Goal: Obtain resource: Download file/media

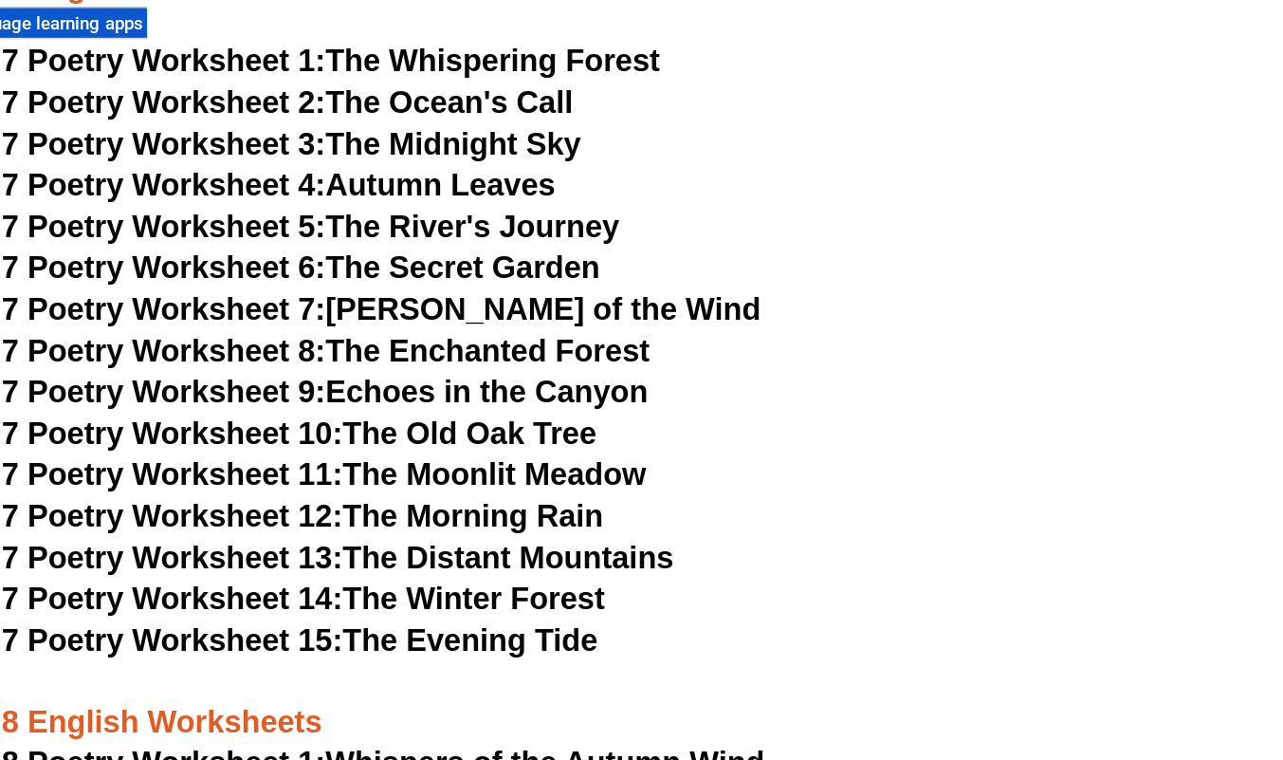
scroll to position [12078, 0]
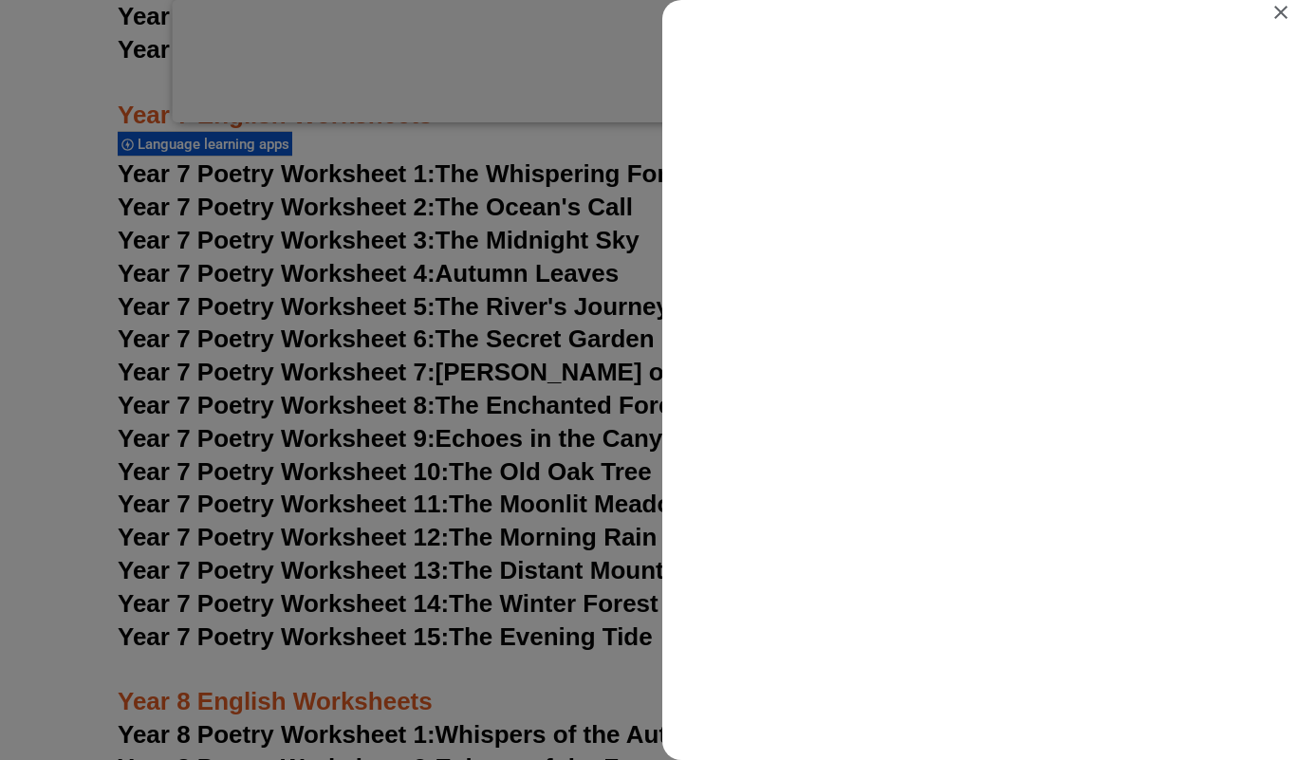
scroll to position [0, 0]
click at [1282, 16] on icon "Close" at bounding box center [1280, 12] width 23 height 23
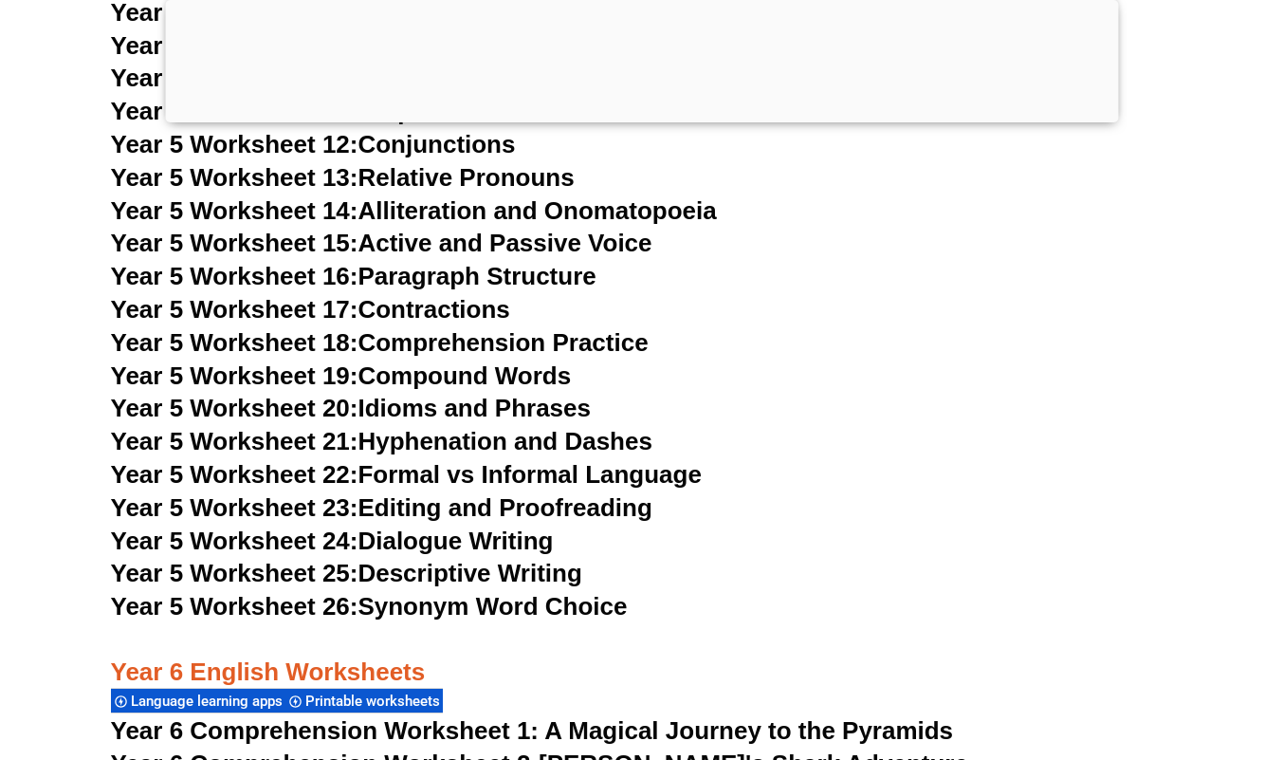
scroll to position [10043, 0]
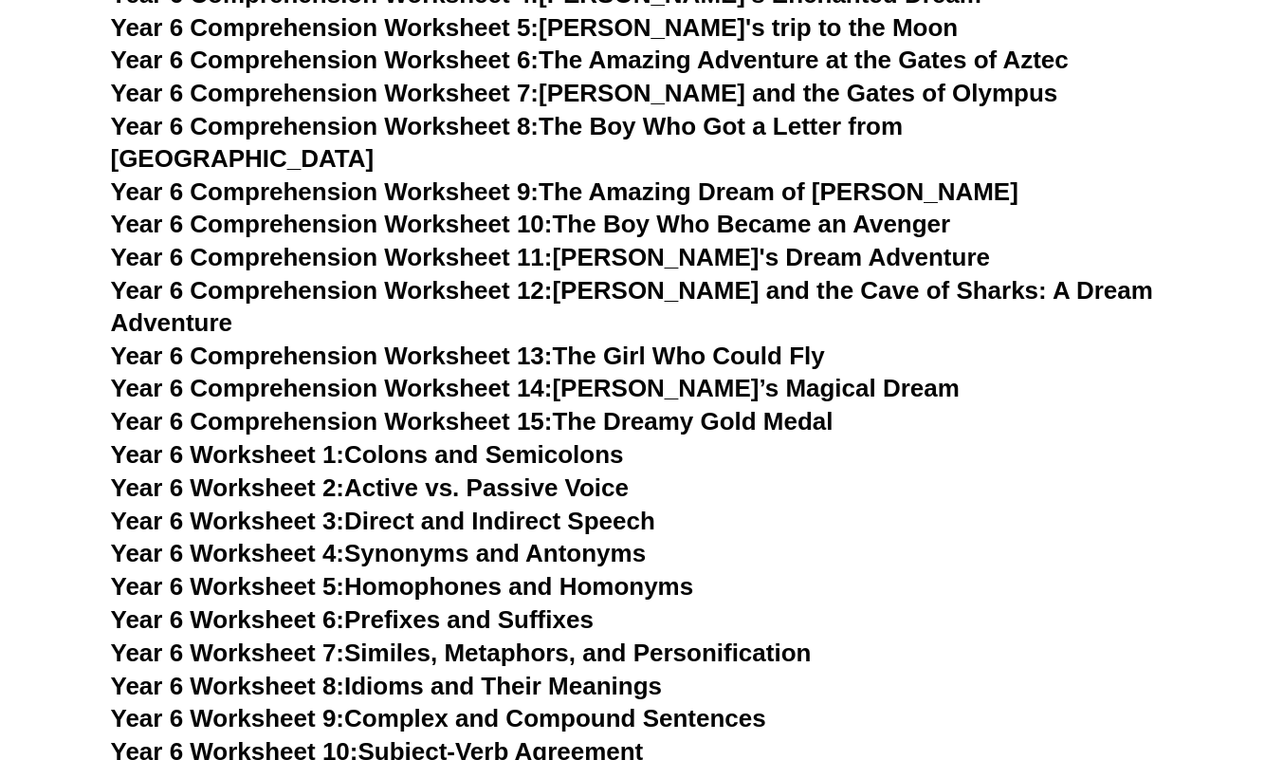
scroll to position [11575, 0]
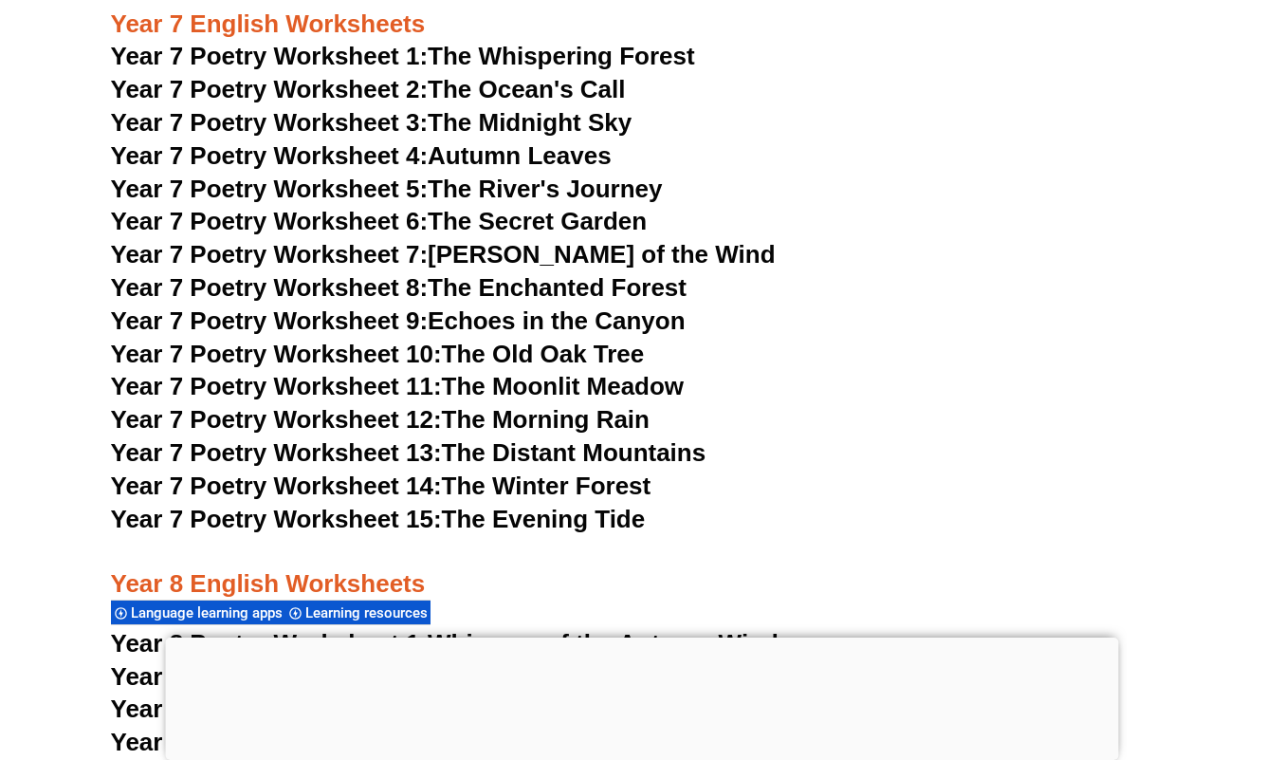
click at [623, 637] on div at bounding box center [641, 637] width 953 height 0
